Goal: Information Seeking & Learning: Understand process/instructions

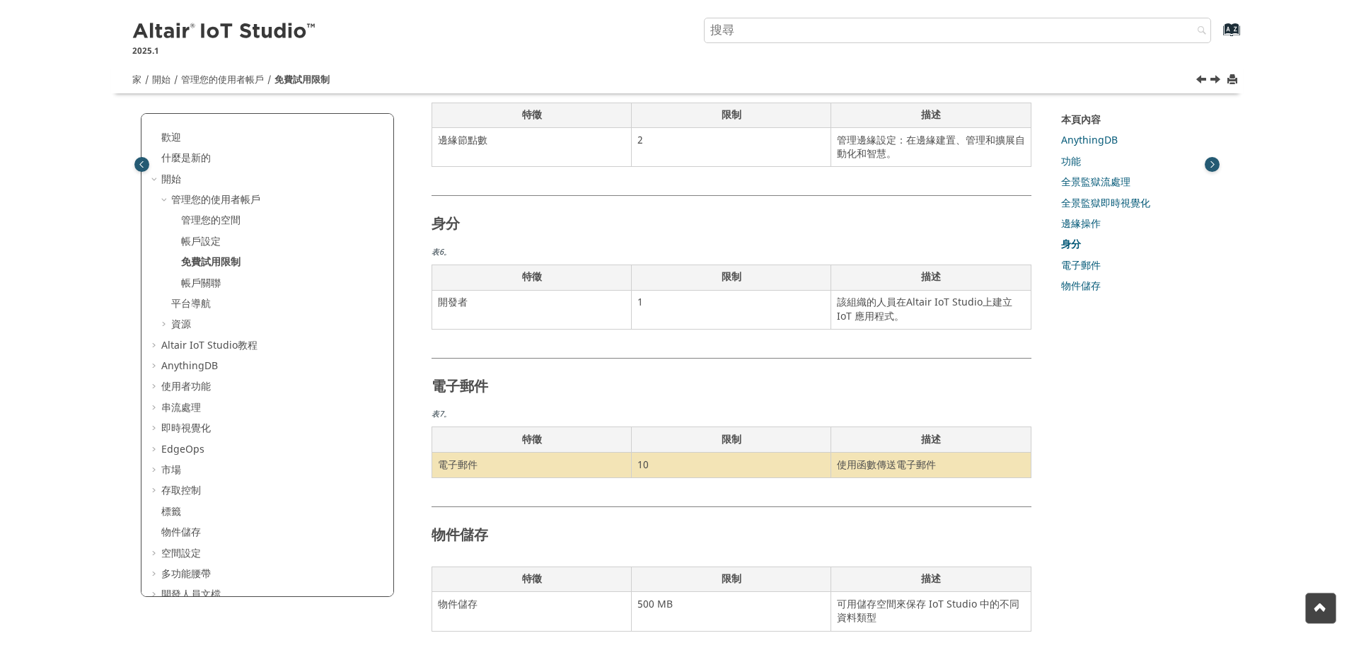
scroll to position [1044, 0]
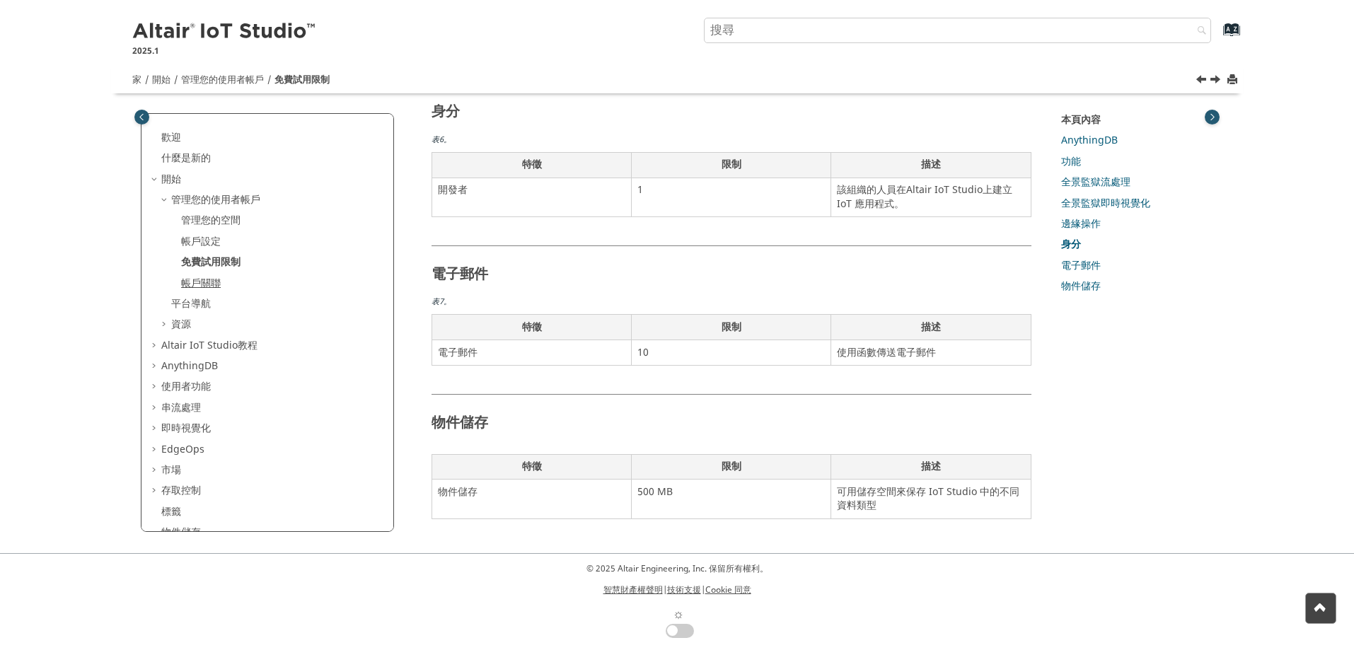
click at [198, 281] on font "帳戶關聯" at bounding box center [201, 283] width 40 height 15
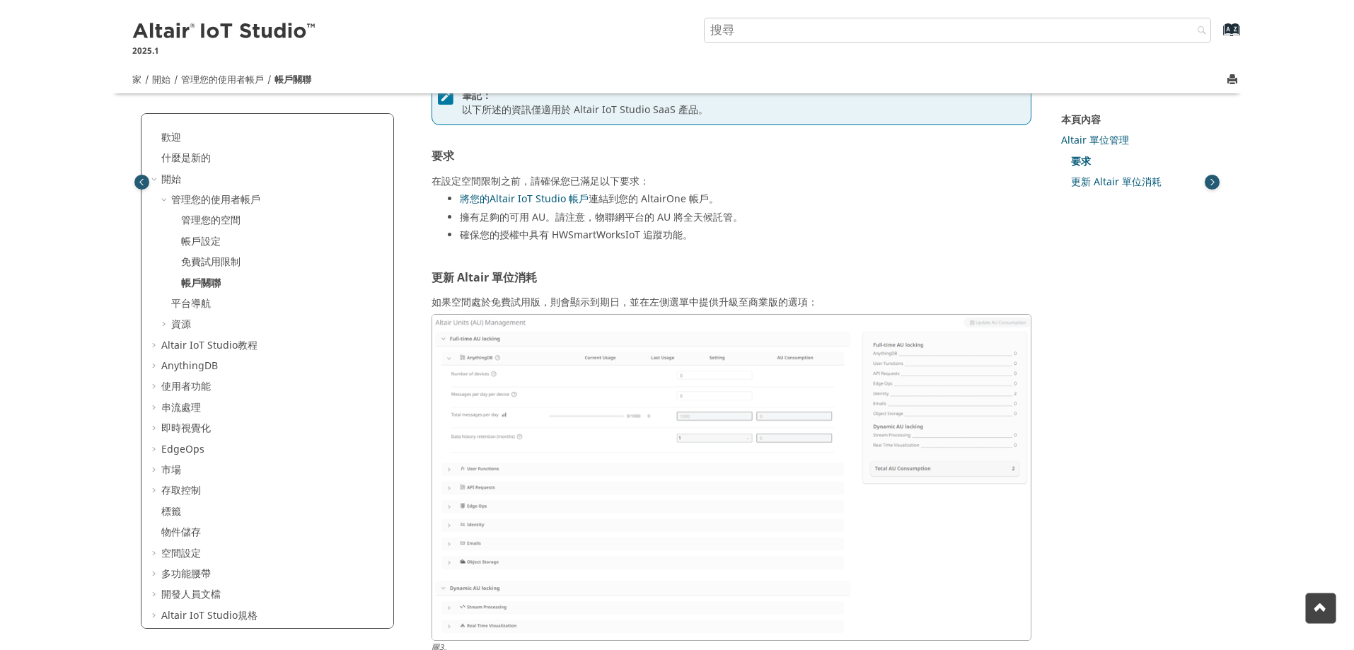
scroll to position [849, 0]
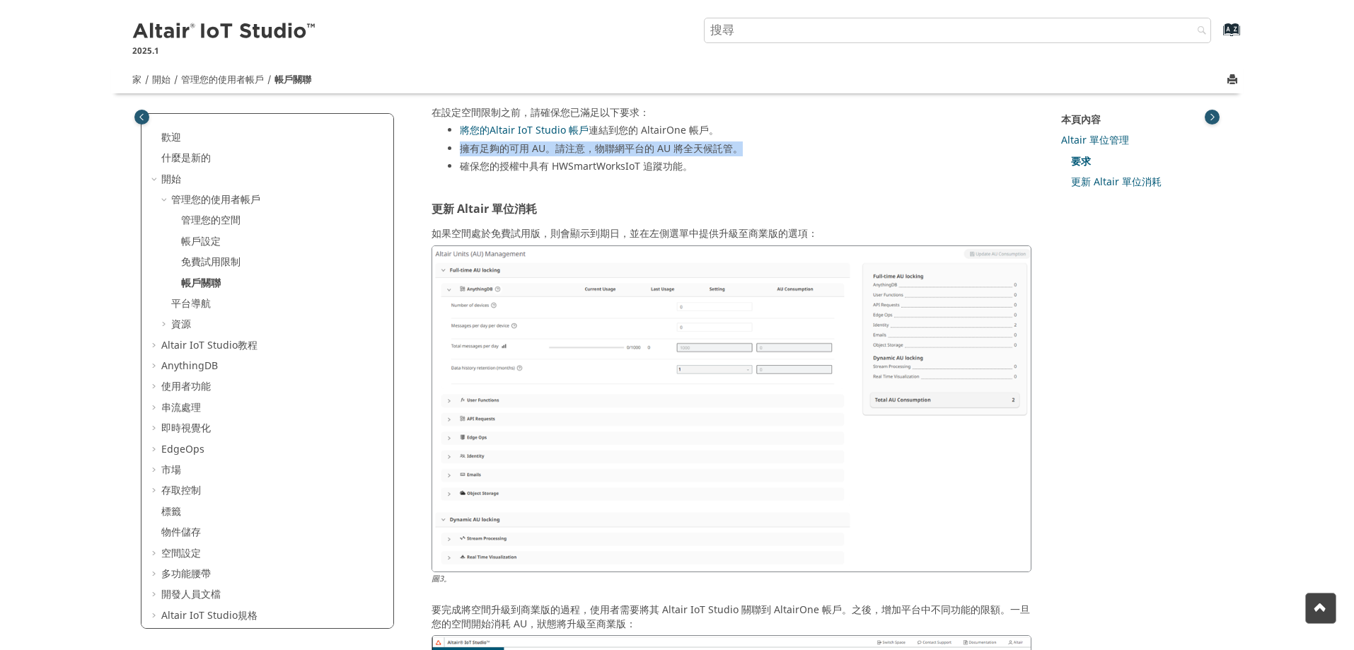
drag, startPoint x: 462, startPoint y: 147, endPoint x: 750, endPoint y: 159, distance: 288.2
click at [750, 159] on li "擁有足夠的可用 AU。請注意，物聯網平台的 AU 將全天候託管。" at bounding box center [746, 151] width 572 height 18
click at [649, 152] on font "擁有足夠的可用 AU。請注意，物聯網平台的 AU 將全天候託管。" at bounding box center [601, 149] width 283 height 15
drag, startPoint x: 543, startPoint y: 174, endPoint x: 669, endPoint y: 174, distance: 125.9
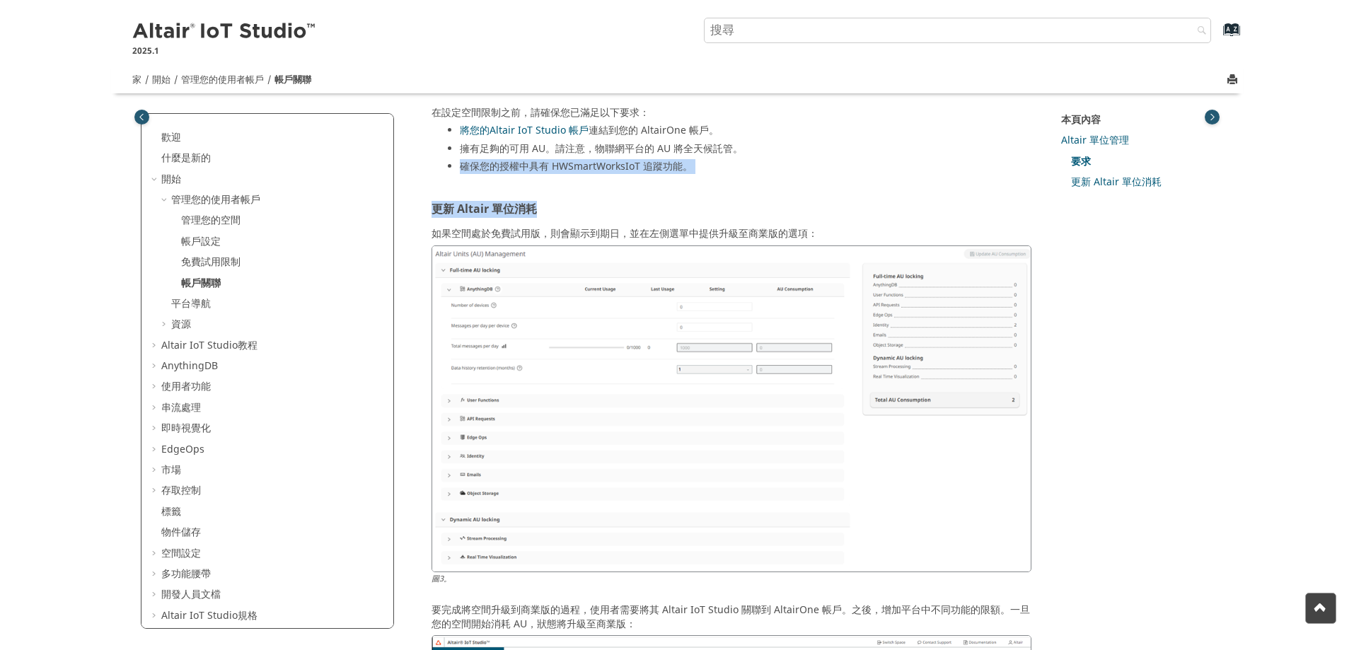
click at [592, 171] on font "確保您的授權中具有 HWSmartWorksIoT 追蹤功能。" at bounding box center [576, 166] width 233 height 15
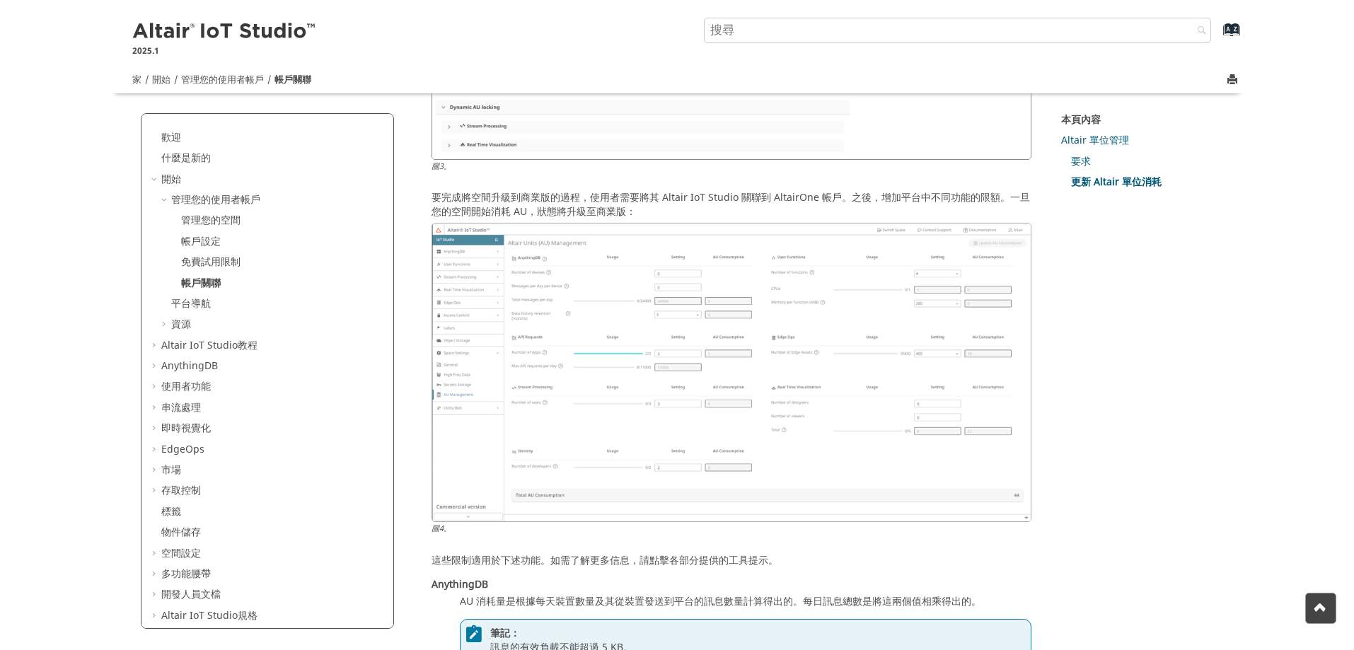
scroll to position [1274, 0]
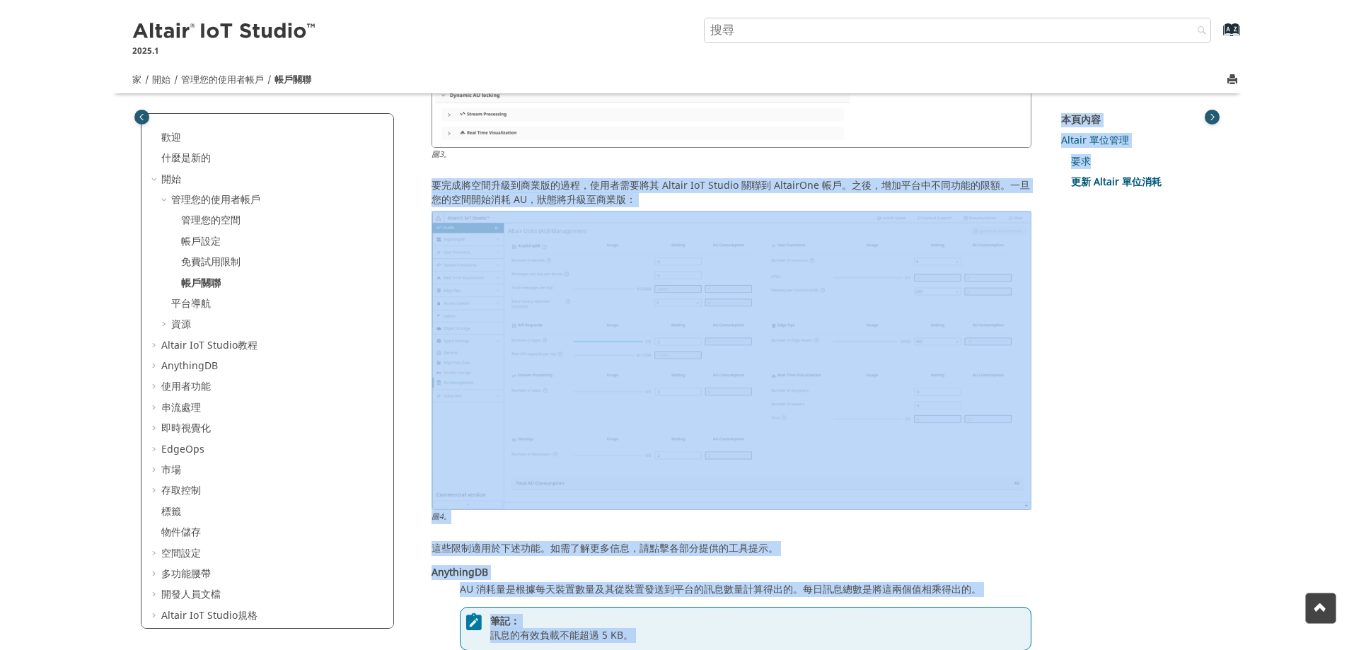
drag, startPoint x: 433, startPoint y: 180, endPoint x: 1056, endPoint y: 205, distance: 623.2
click at [1056, 205] on div "歡迎 什麼是新的 查看Altair IoT Studio 最新版本 的新功能。 開始 了解如何設定您的帳戶以開始開發物聯網專案。 管理您的使用者帳戶 管理您的…" at bounding box center [677, 9] width 1092 height 2338
click at [688, 195] on div "要完成將空間升級到商業版的過程，使用者需要將其 Altair IoT Studio 關聯到 AltairOne 帳戶。之後，增加平台中不同功能的限額。一旦您的…" at bounding box center [732, 357] width 600 height 356
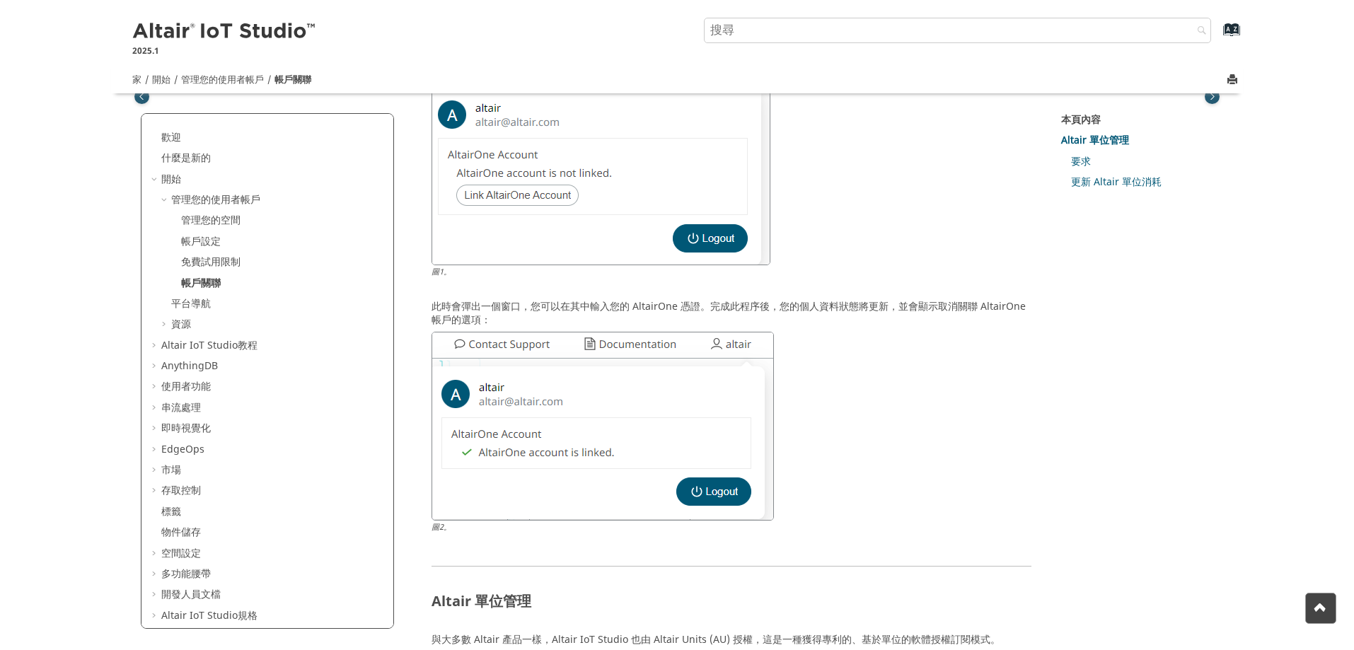
scroll to position [146, 0]
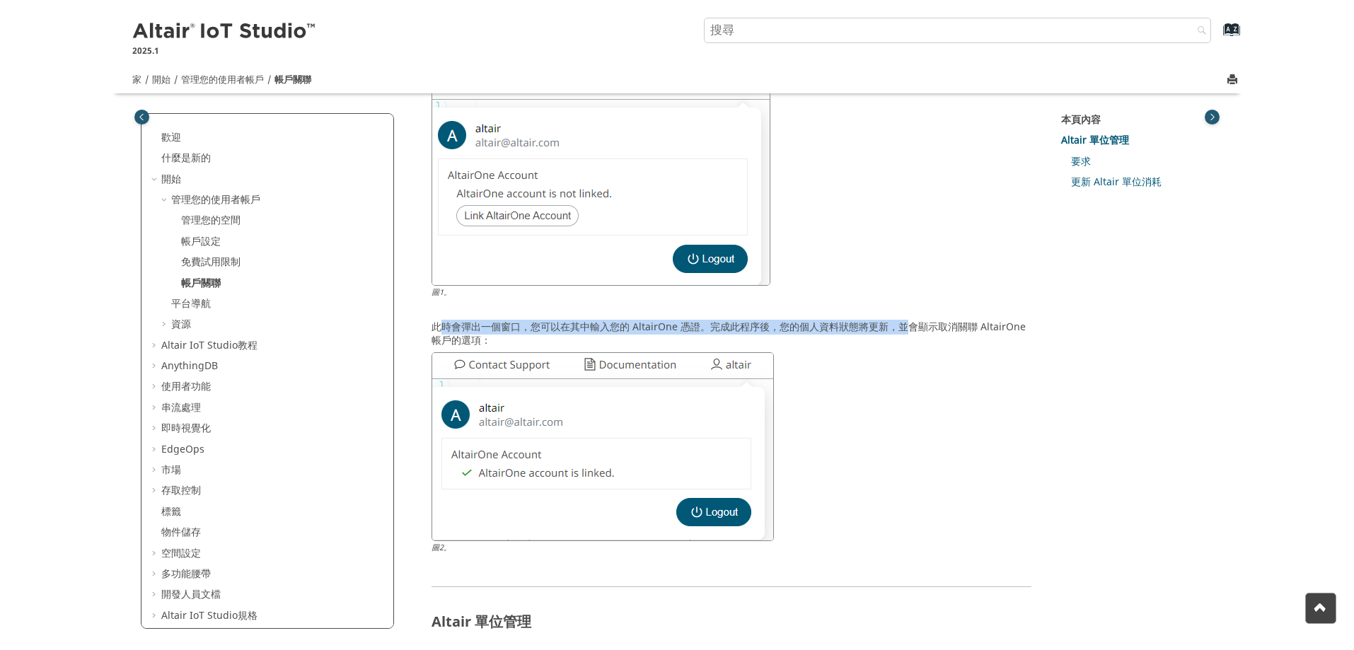
drag, startPoint x: 480, startPoint y: 326, endPoint x: 910, endPoint y: 333, distance: 430.2
click at [910, 333] on font "此時會彈出一個窗口，您可以在其中輸入您的 AltairOne 憑證。完成此程序後，您的個人資料狀態將更新，並會顯示取消關聯 AltairOne 帳戶的選項：" at bounding box center [729, 334] width 594 height 29
click at [828, 321] on font "此時會彈出一個窗口，您可以在其中輸入您的 AltairOne 憑證。完成此程序後，您的個人資料狀態將更新，並會顯示取消關聯 AltairOne 帳戶的選項：" at bounding box center [729, 334] width 594 height 29
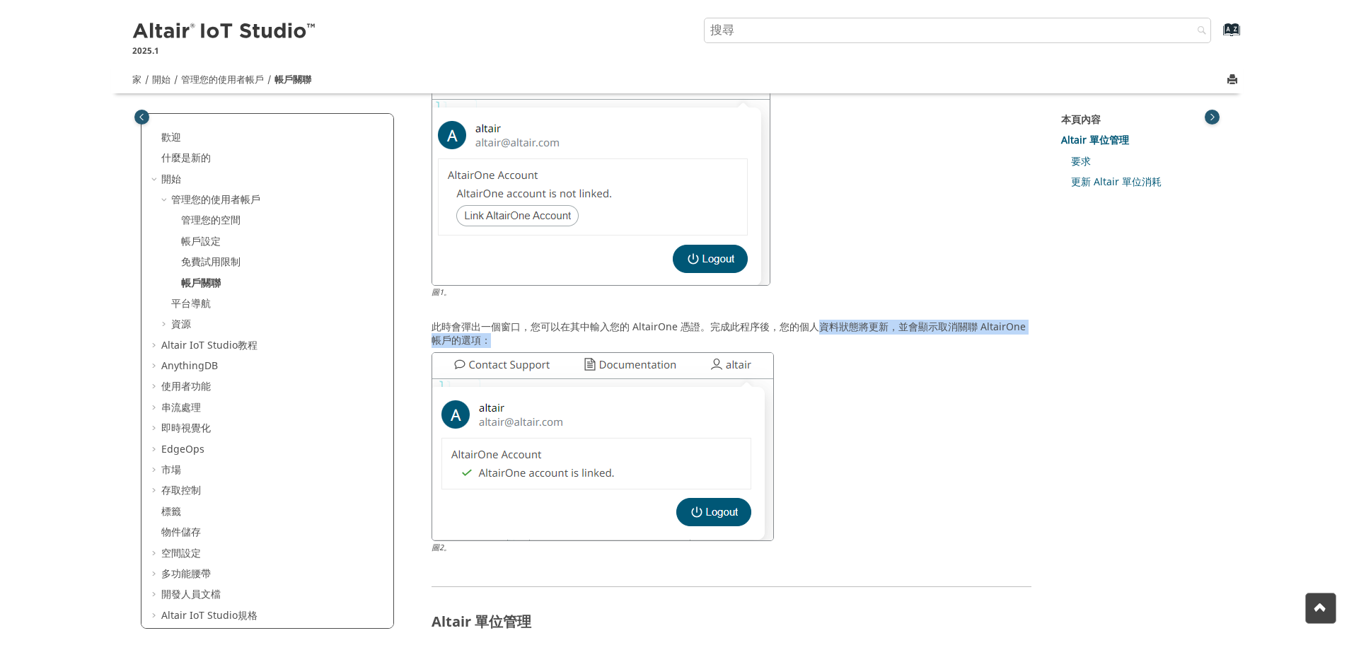
drag, startPoint x: 813, startPoint y: 323, endPoint x: 1030, endPoint y: 340, distance: 217.9
click at [1030, 340] on div "此時會彈出一個窗口，您可以在其中輸入您的 AltairOne 憑證。完成此程序後，您的個人資料狀態將更新，並會顯示取消關聯 AltairOne 帳戶的選項： …" at bounding box center [732, 442] width 600 height 248
click at [950, 335] on div "此時會彈出一個窗口，您可以在其中輸入您的 AltairOne 憑證。完成此程序後，您的個人資料狀態將更新，並會顯示取消關聯 AltairOne 帳戶的選項： …" at bounding box center [732, 442] width 600 height 248
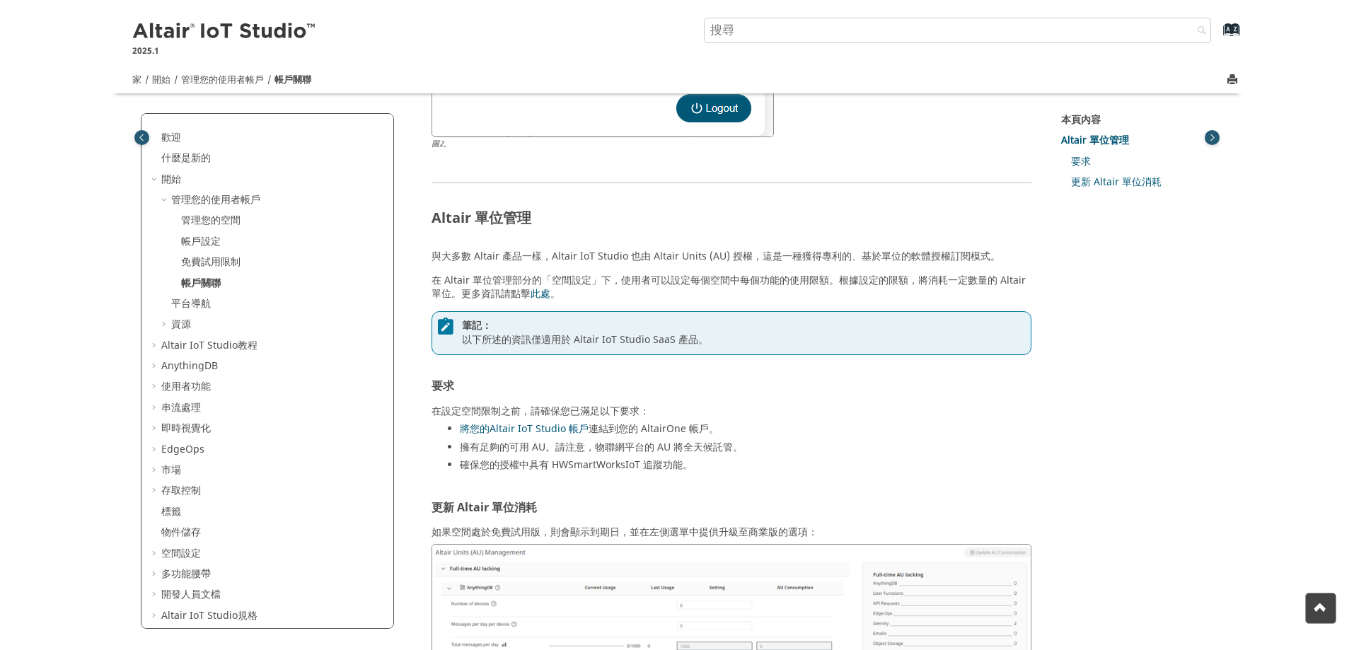
scroll to position [571, 0]
